Goal: Task Accomplishment & Management: Manage account settings

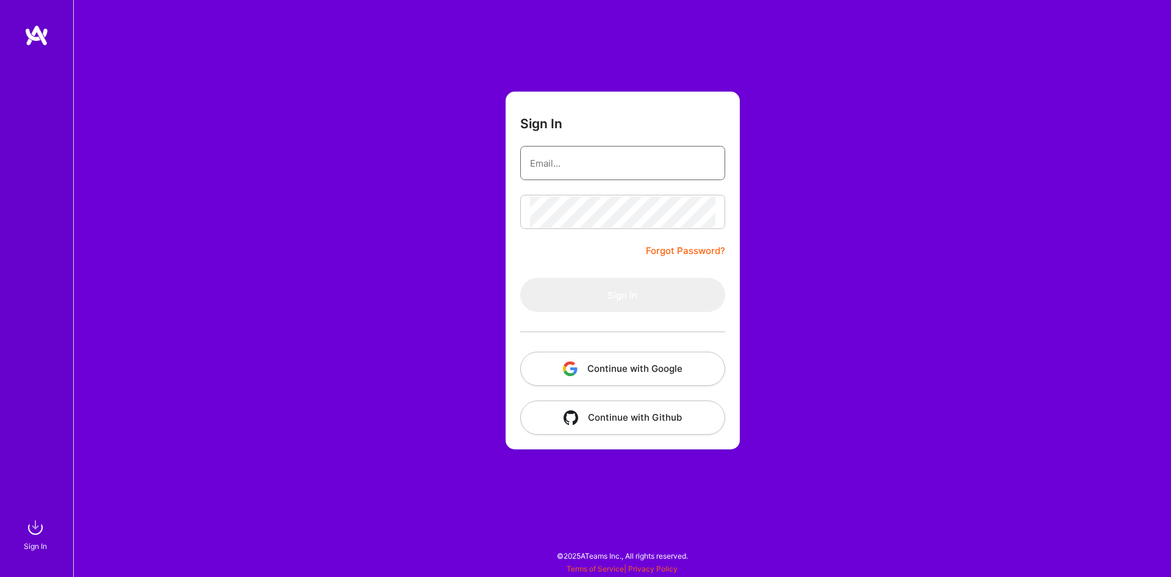
type input "[EMAIL_ADDRESS][DOMAIN_NAME]"
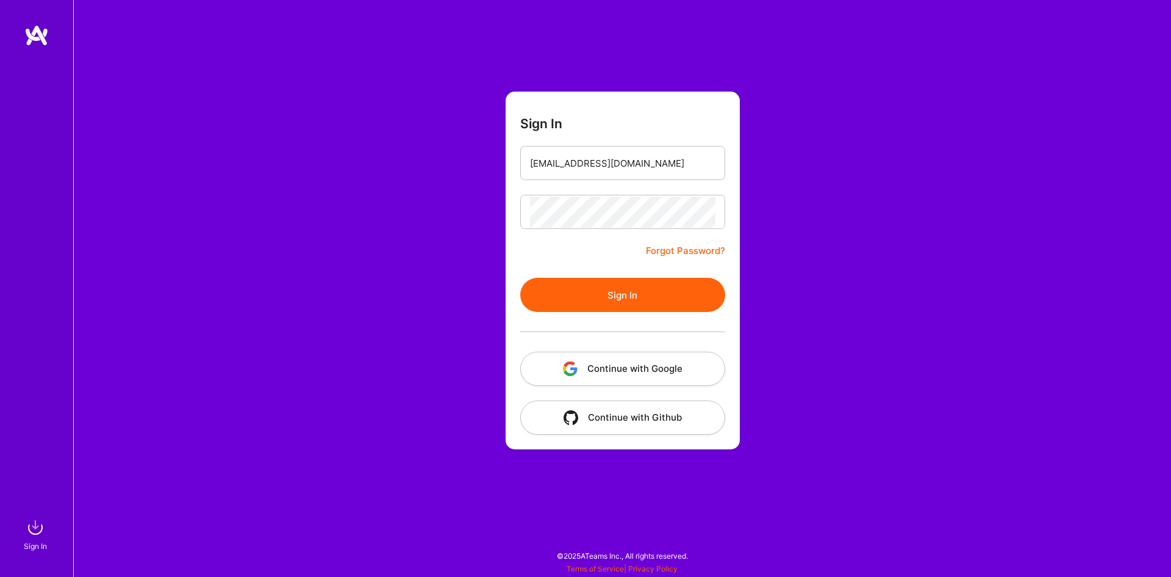
click at [633, 304] on button "Sign In" at bounding box center [622, 295] width 205 height 34
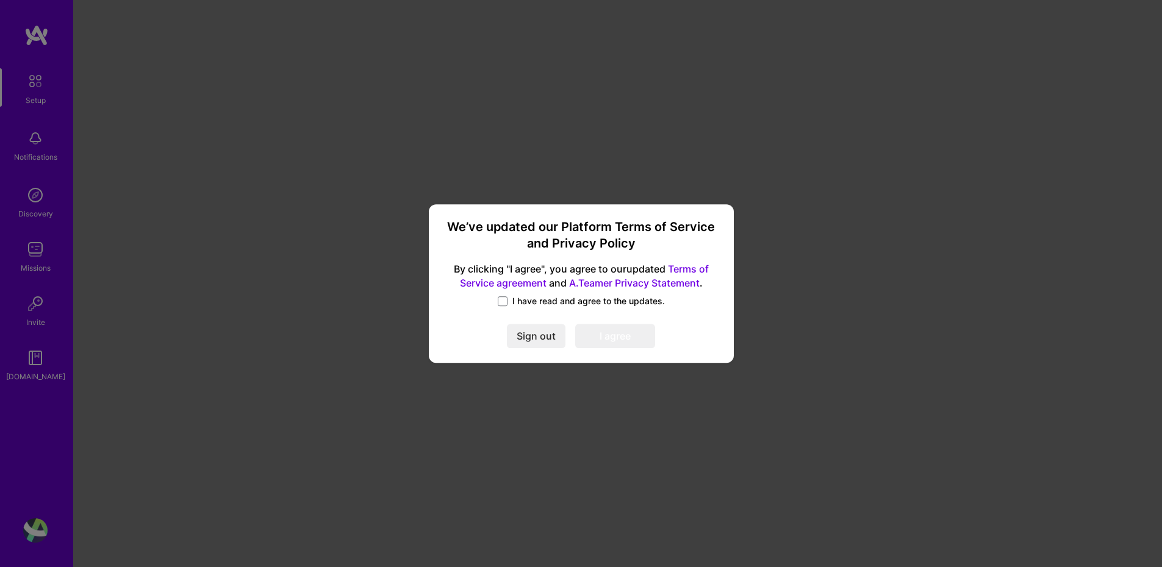
click at [541, 308] on div "I have read and agree to the updates." at bounding box center [582, 302] width 276 height 14
click at [504, 300] on span at bounding box center [503, 301] width 10 height 10
click at [0, 0] on input "I have read and agree to the updates." at bounding box center [0, 0] width 0 height 0
click at [624, 332] on button "I agree" at bounding box center [615, 336] width 80 height 24
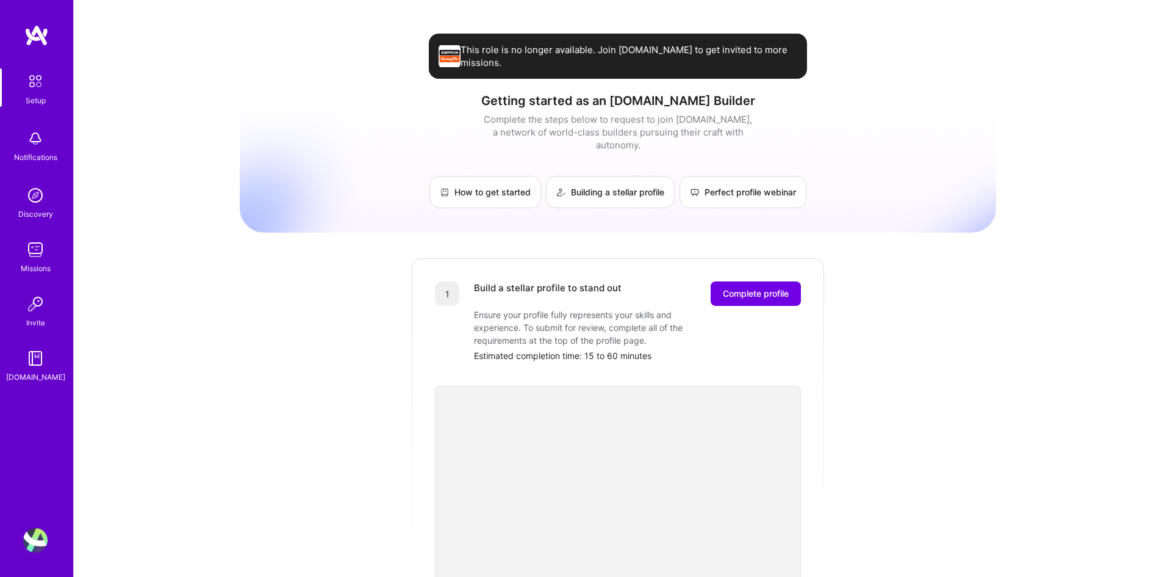
click at [30, 253] on img at bounding box center [35, 249] width 24 height 24
